Goal: Task Accomplishment & Management: Manage account settings

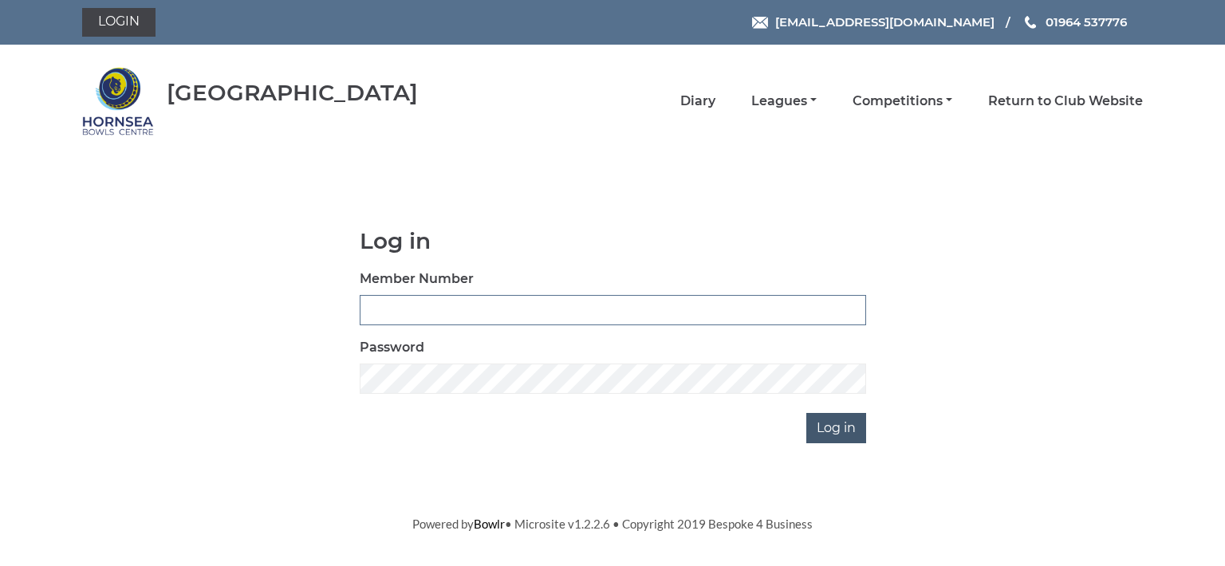
type input "0713"
click at [826, 419] on input "Log in" at bounding box center [836, 428] width 60 height 30
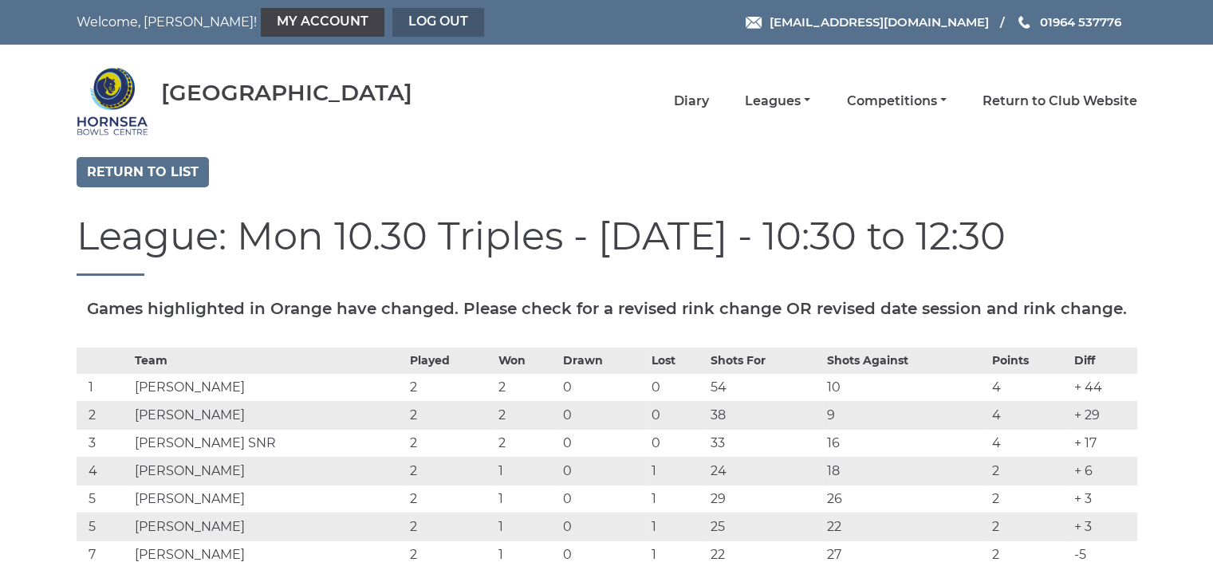
click at [392, 17] on link "Log out" at bounding box center [438, 22] width 92 height 29
